Goal: Information Seeking & Learning: Learn about a topic

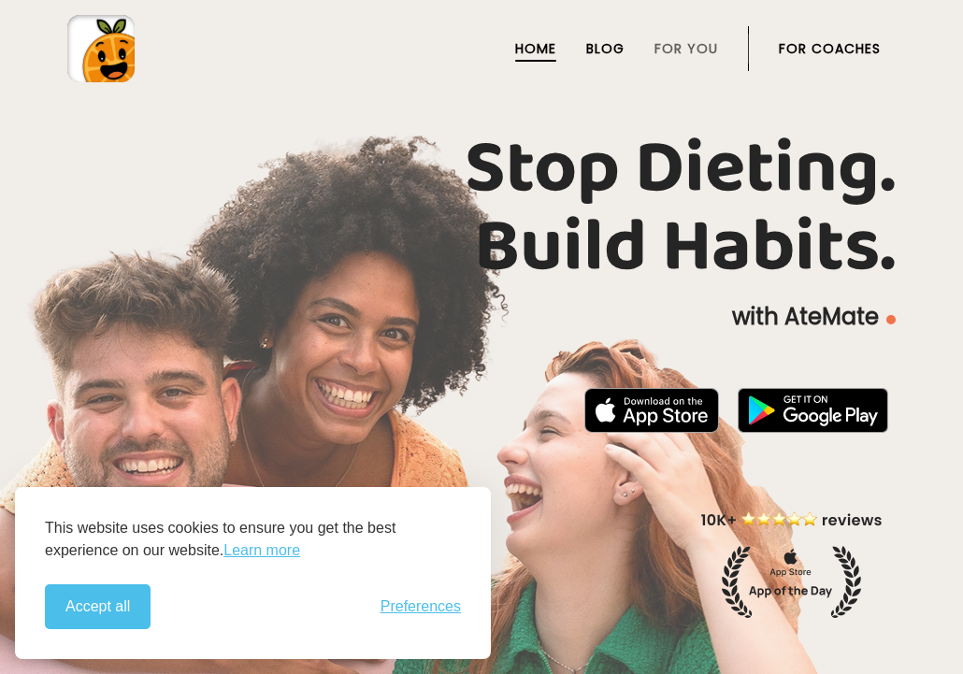
click at [605, 49] on span "Blog" at bounding box center [605, 48] width 38 height 19
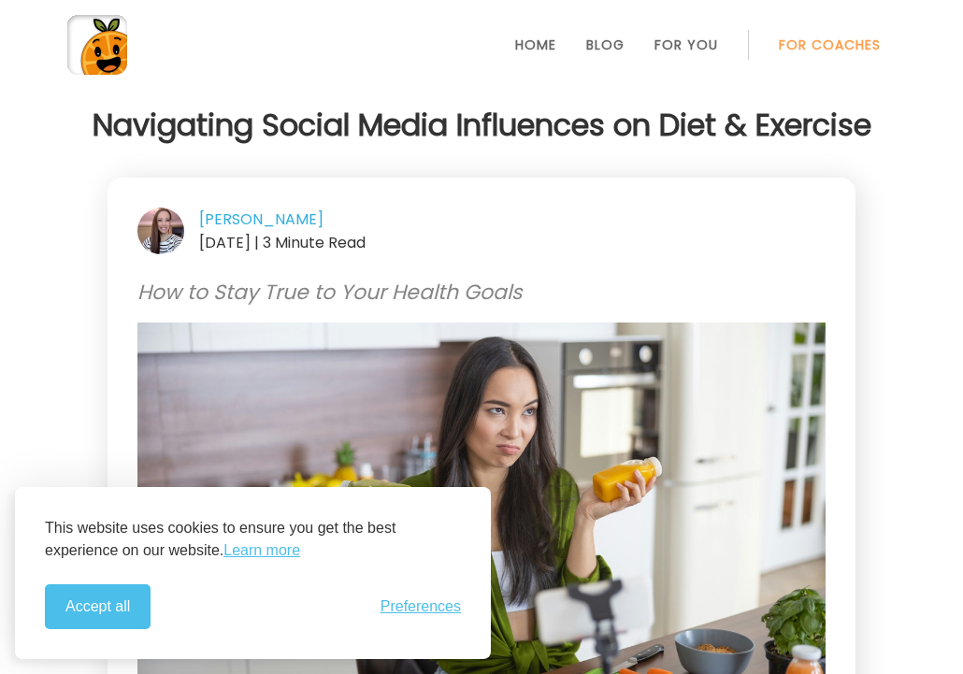
click at [829, 45] on span "For Coaches" at bounding box center [830, 45] width 102 height 19
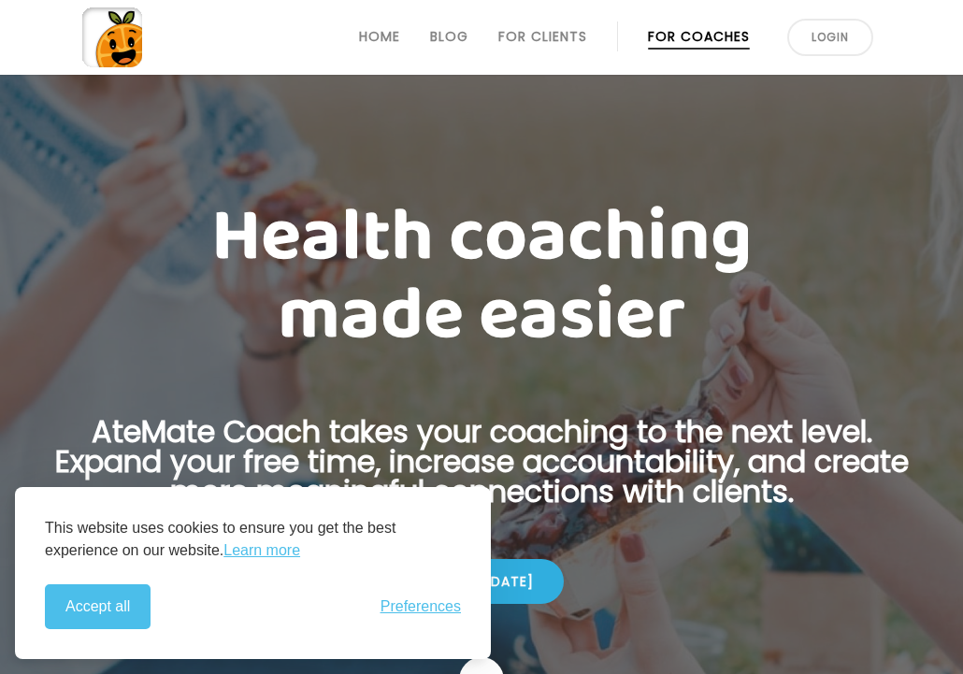
scroll to position [468, 0]
